Goal: Check status: Check status

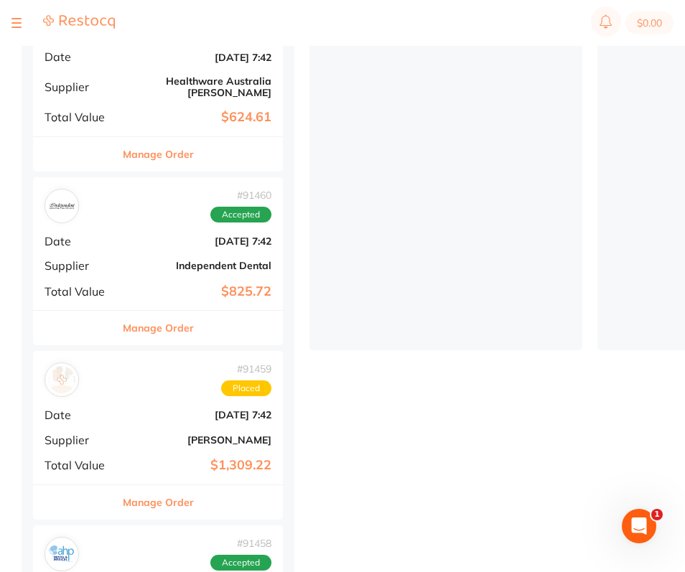
scroll to position [226, 0]
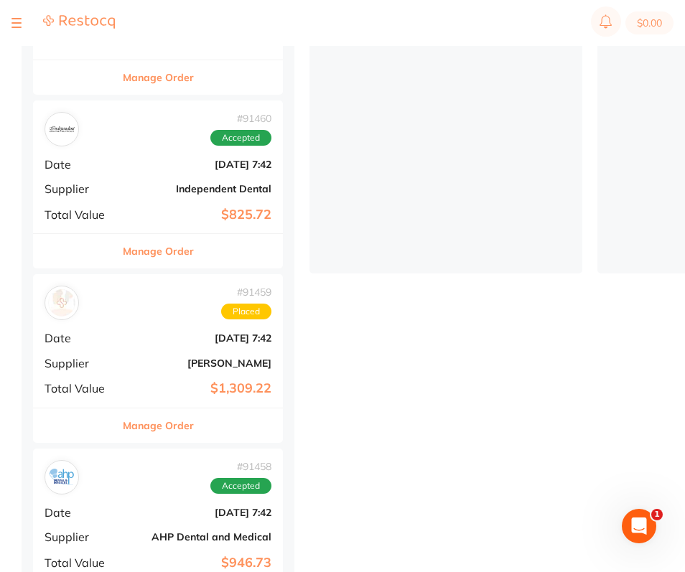
scroll to position [332, 0]
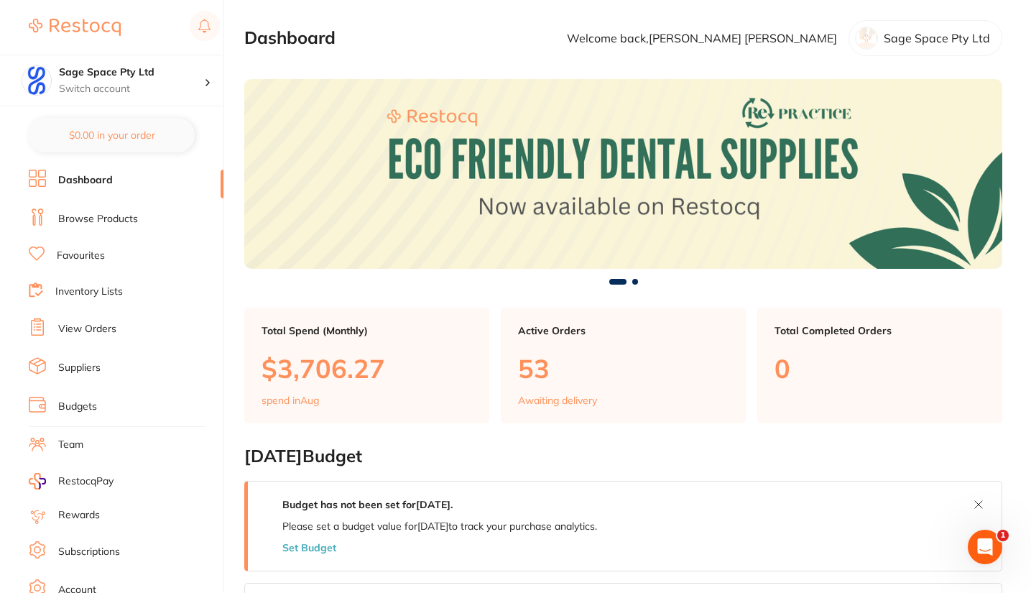
click at [103, 326] on link "View Orders" at bounding box center [87, 329] width 58 height 14
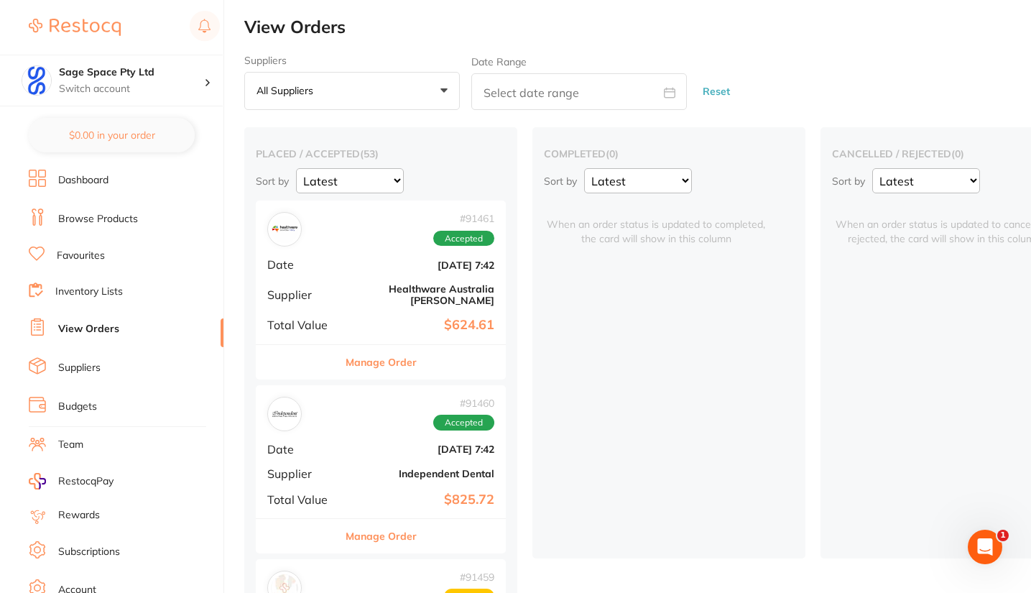
click at [410, 276] on div "# 91461 Accepted Date [DATE] 7:42 Supplier Healthware [GEOGRAPHIC_DATA] [PERSON…" at bounding box center [381, 271] width 250 height 143
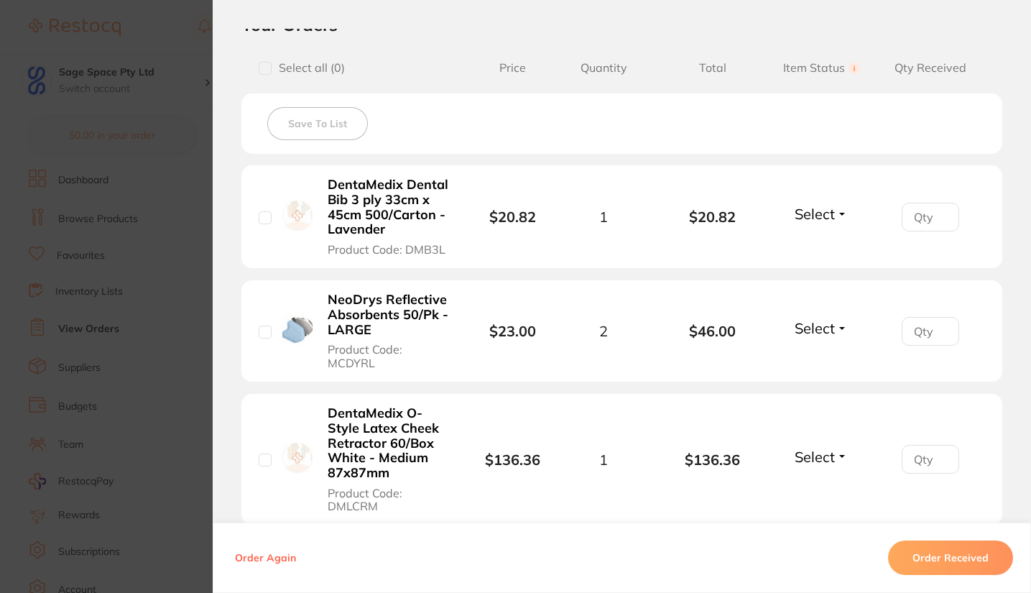
scroll to position [337, 0]
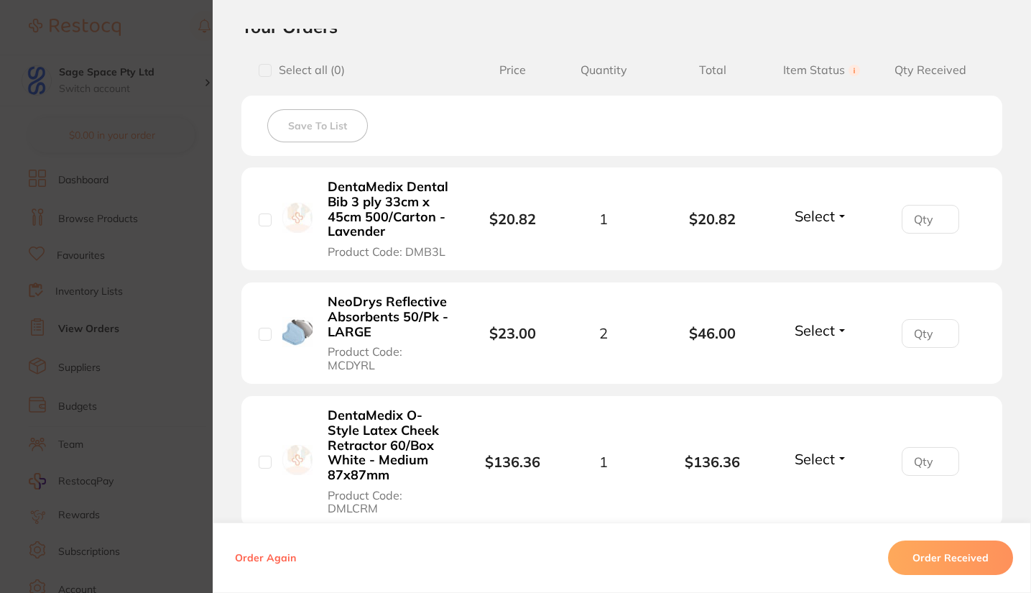
click at [187, 190] on section "Order ID: Restocq- 91461 Order Information Accepted Order Order Date [DATE] 7:4…" at bounding box center [515, 296] width 1031 height 593
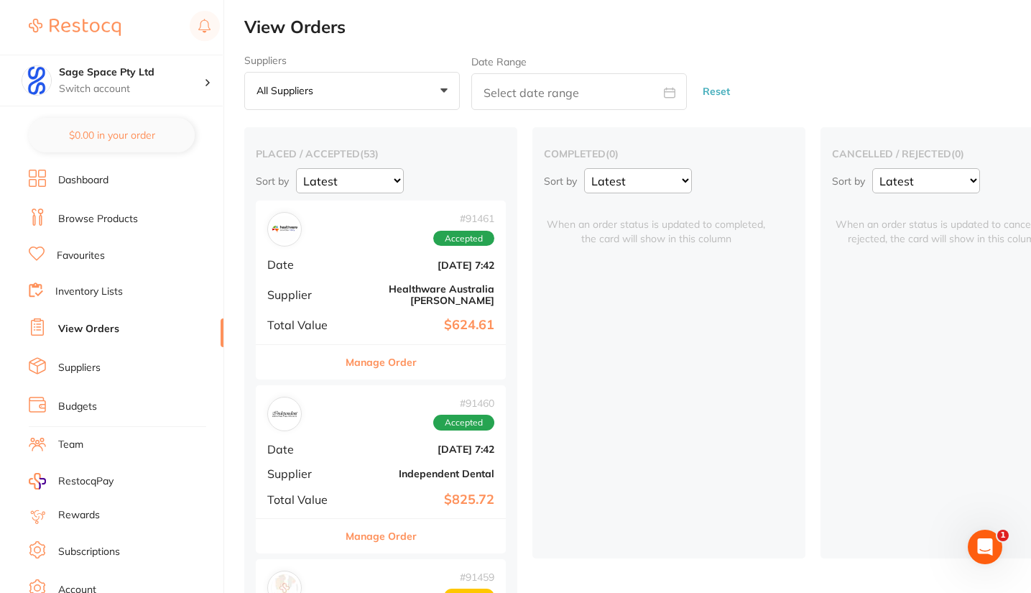
click at [356, 445] on div "# 91460 Accepted Date [DATE] 7:42 Supplier Independent Dental Total Value $825.…" at bounding box center [381, 451] width 250 height 133
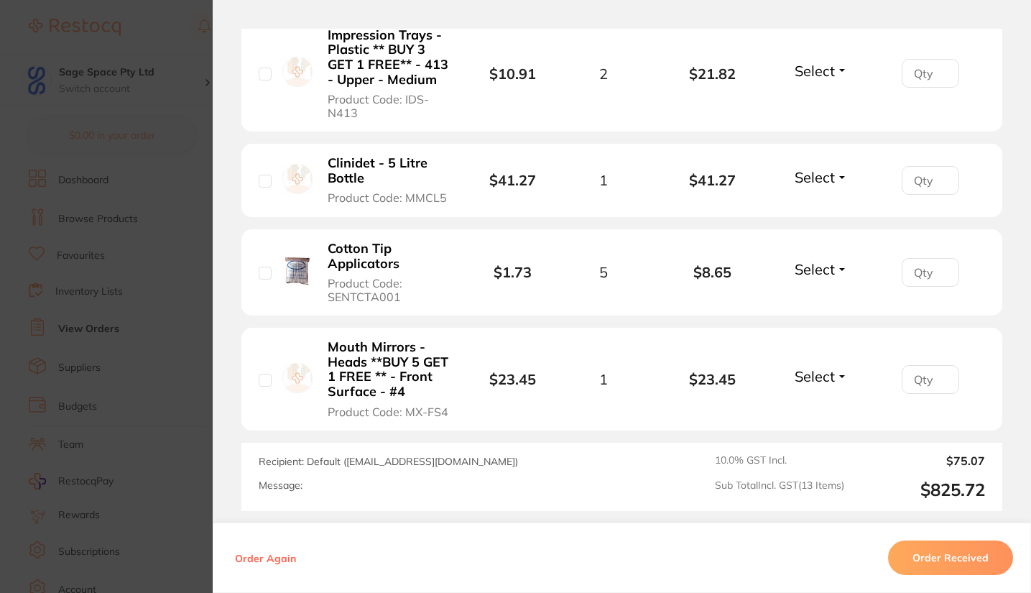
scroll to position [1492, 0]
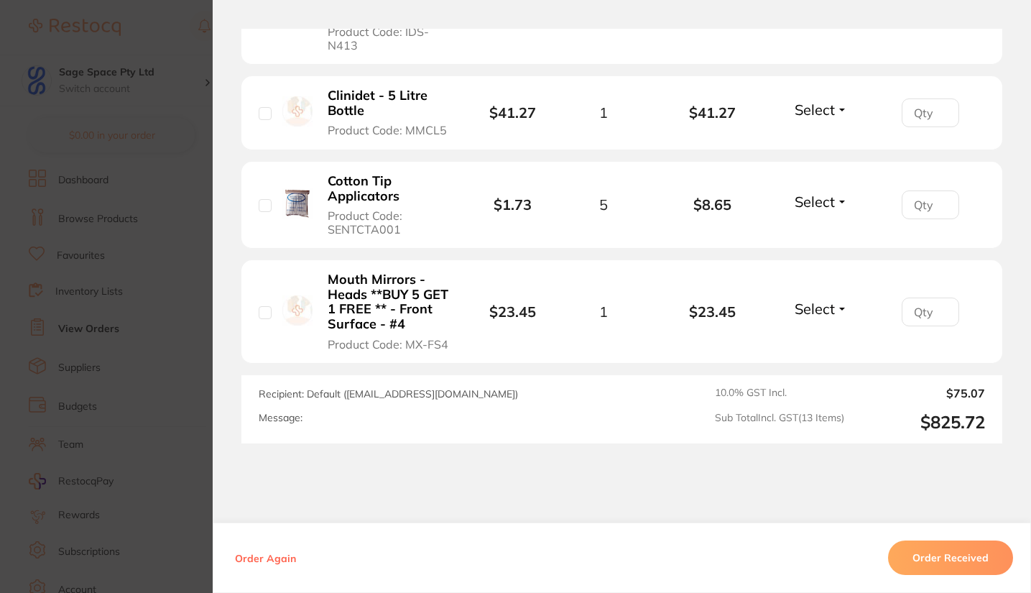
click at [198, 241] on section "Order ID: Restocq- 91460 Order Information Accepted Order Order Date [DATE] 7:4…" at bounding box center [515, 296] width 1031 height 593
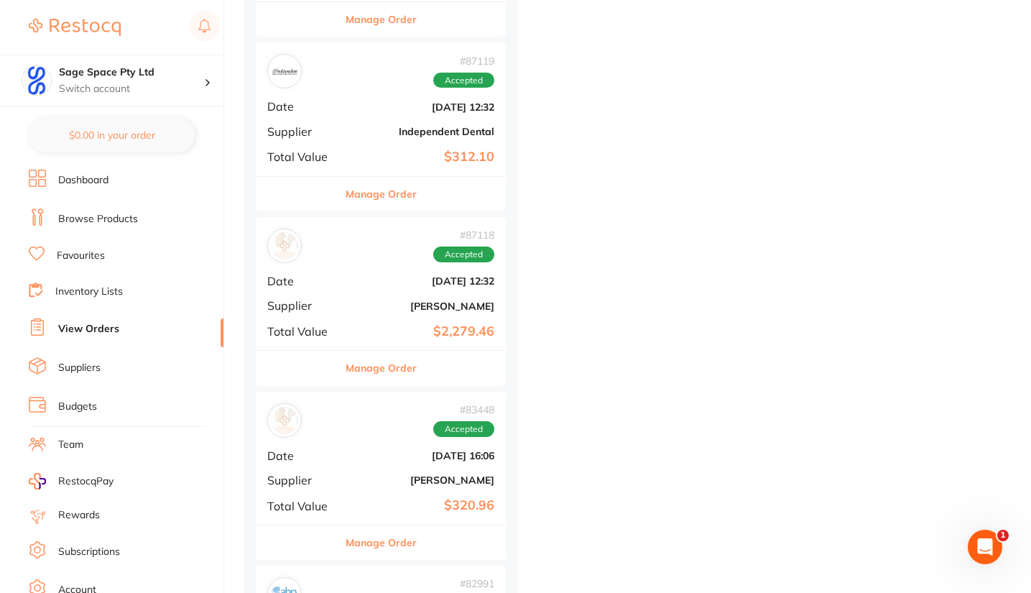
scroll to position [647, 0]
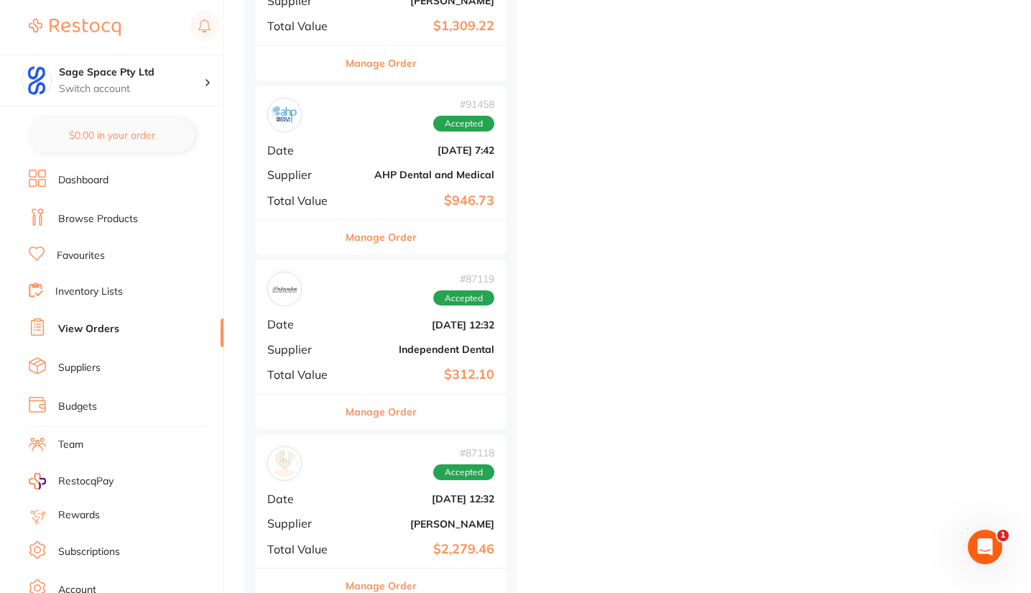
click at [389, 169] on b "AHP Dental and Medical" at bounding box center [422, 174] width 144 height 11
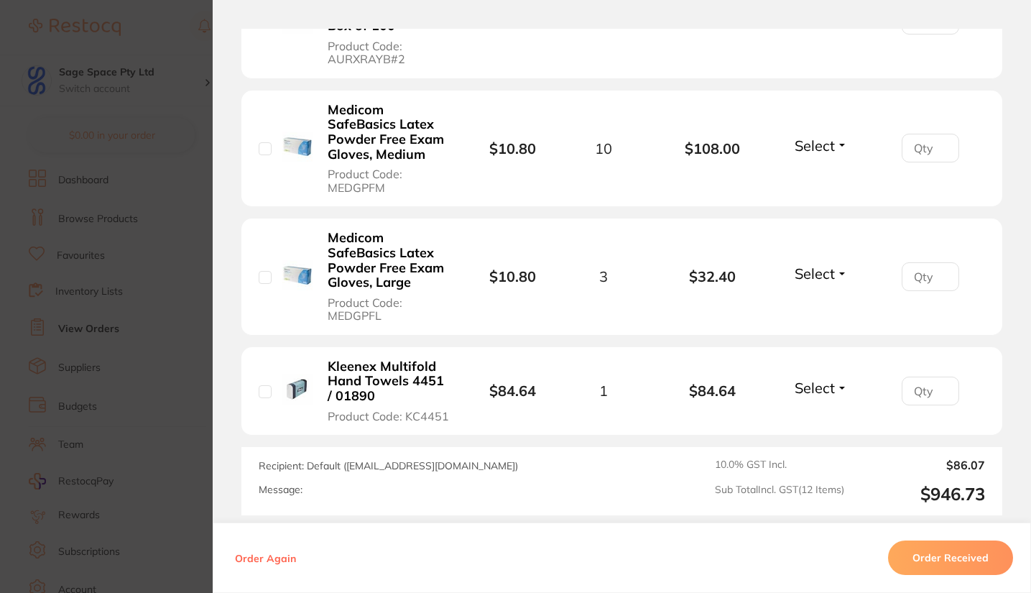
scroll to position [1640, 0]
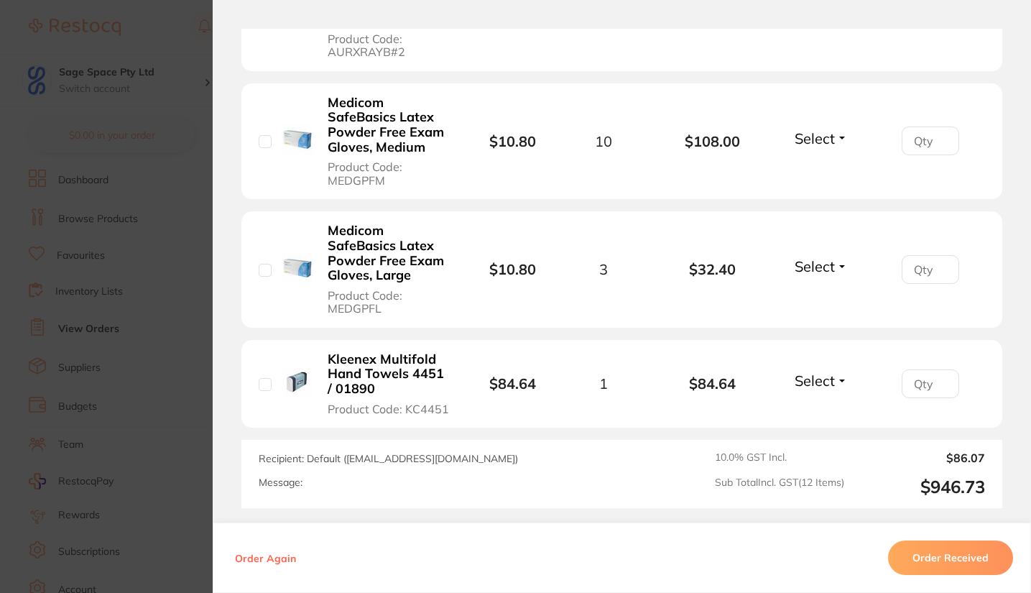
click at [169, 310] on section "Order ID: Restocq- 91458 Order Information Accepted Order Order Date [DATE] 7:4…" at bounding box center [515, 296] width 1031 height 593
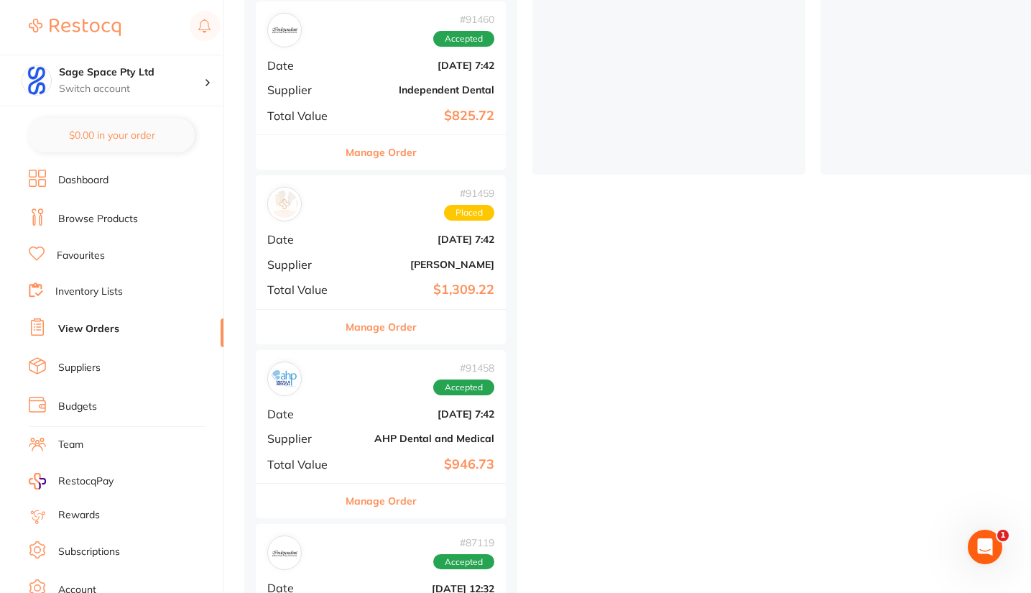
scroll to position [274, 0]
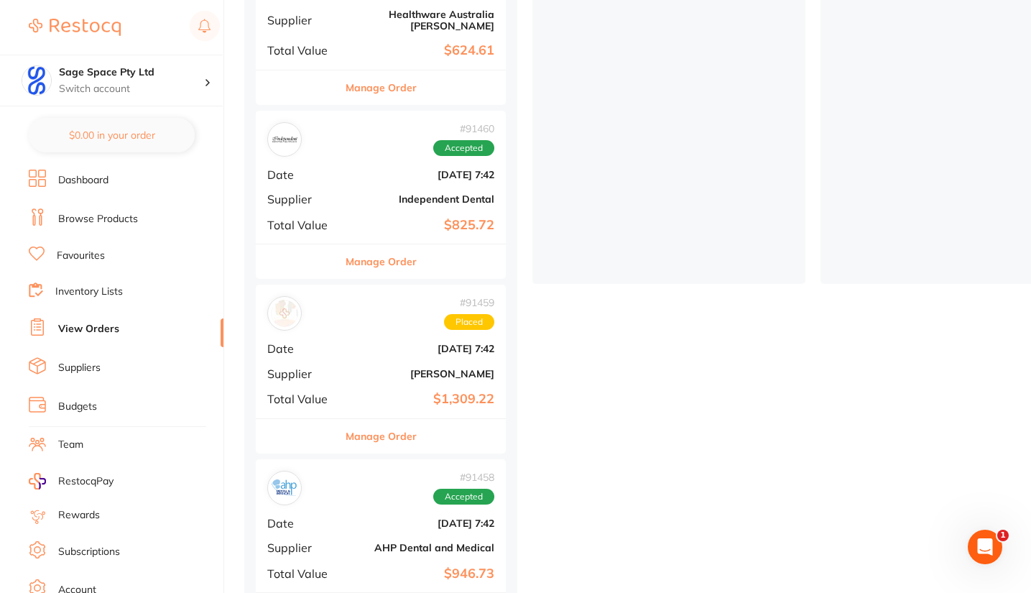
click at [376, 351] on div "# 91459 Placed Date [DATE] 7:42 Supplier [PERSON_NAME] Total Value $1,309.22" at bounding box center [381, 350] width 250 height 133
